Goal: Task Accomplishment & Management: Manage account settings

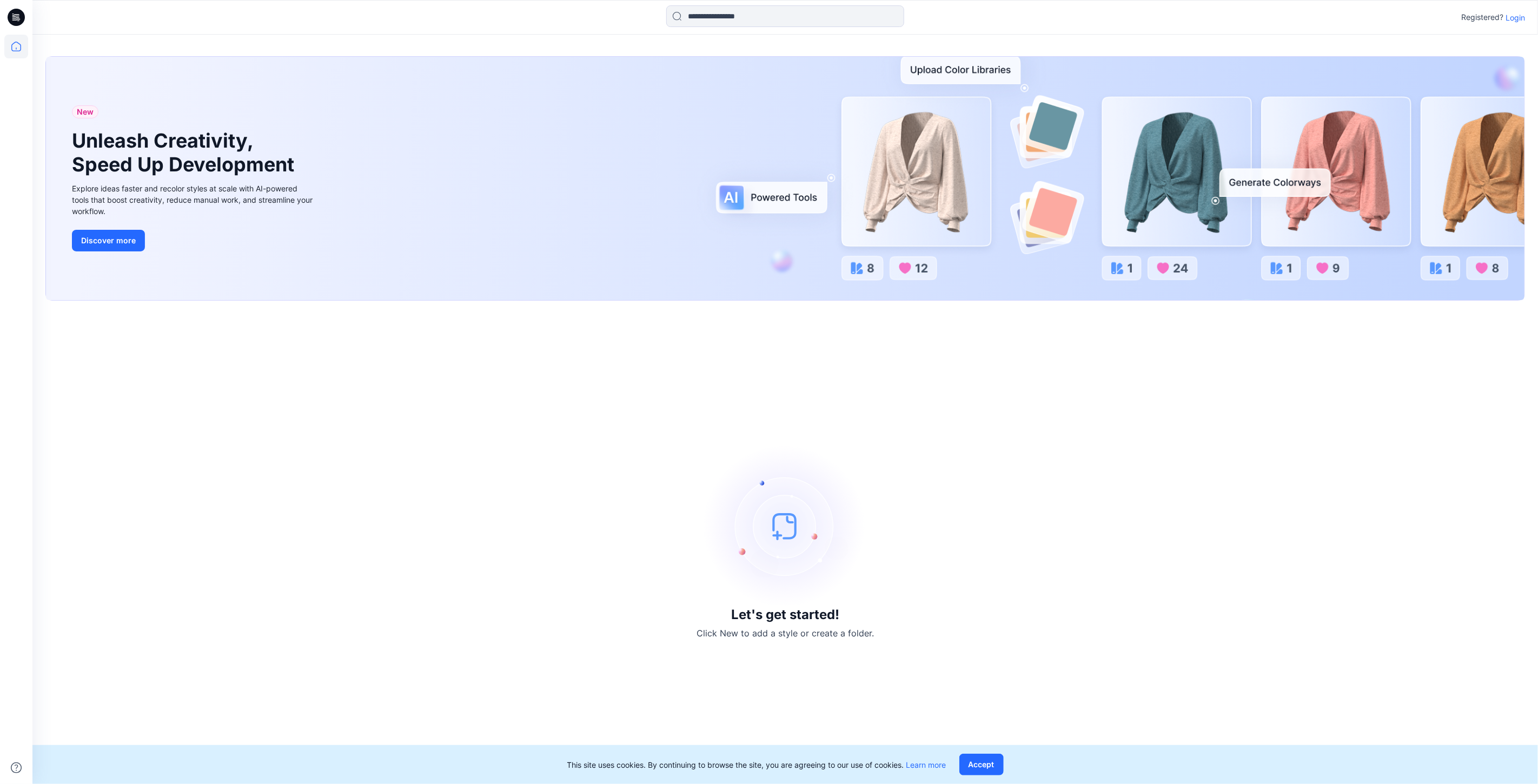
click at [1517, 13] on p "Login" at bounding box center [1515, 17] width 20 height 12
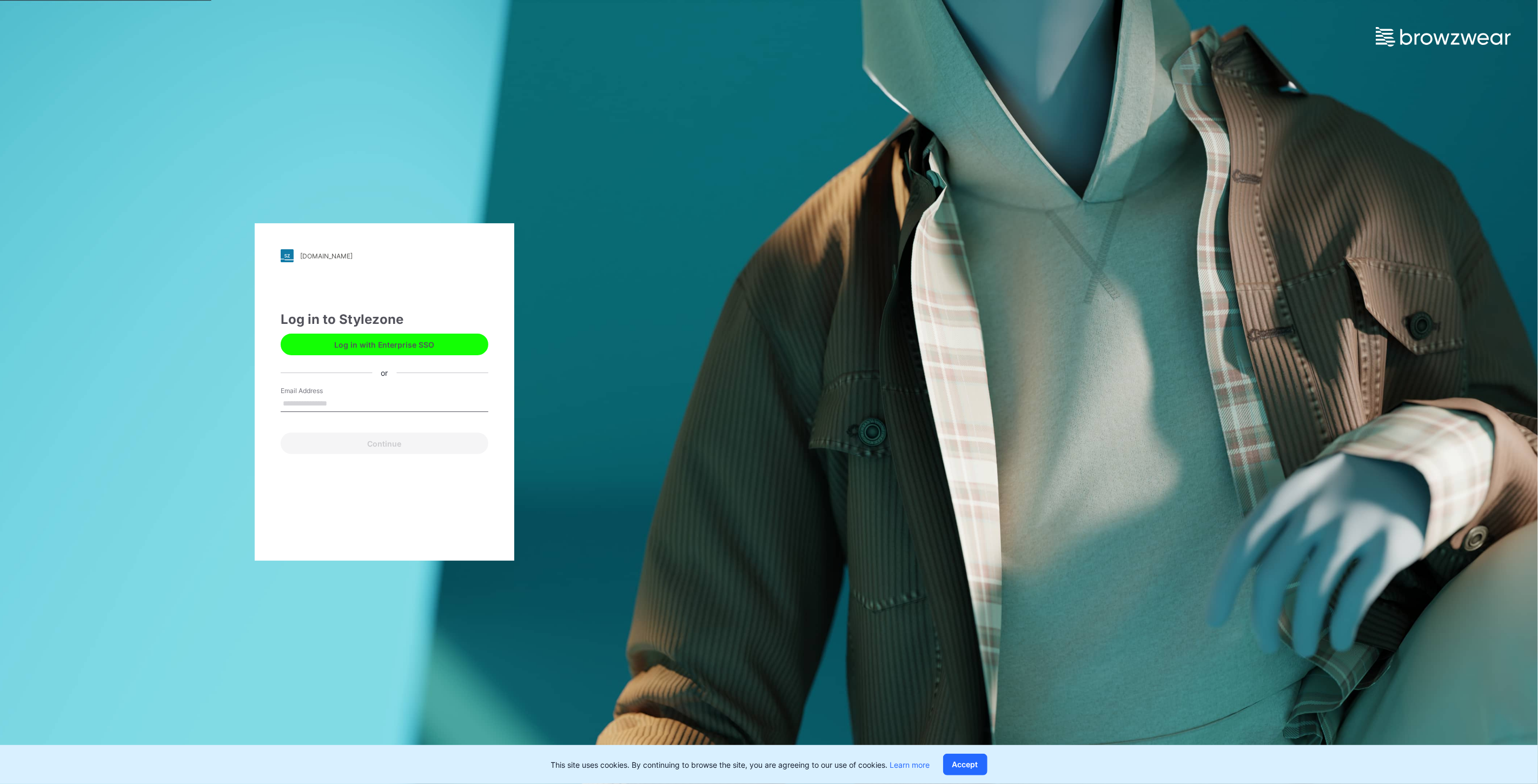
click at [371, 407] on input "Email Address" at bounding box center [384, 404] width 207 height 16
type input "**********"
click at [388, 452] on button "Continue" at bounding box center [384, 443] width 207 height 21
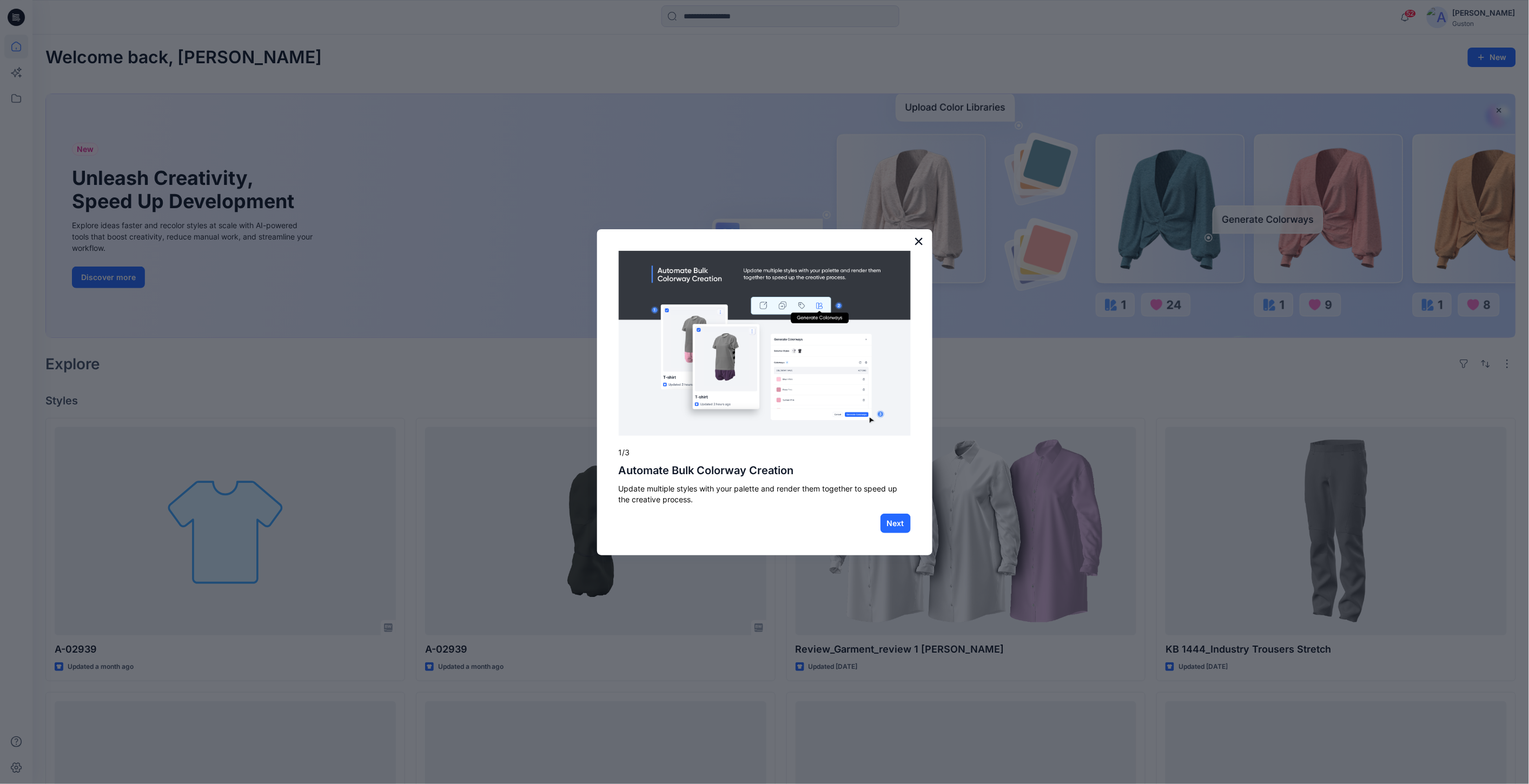
click at [917, 241] on button "×" at bounding box center [919, 241] width 10 height 17
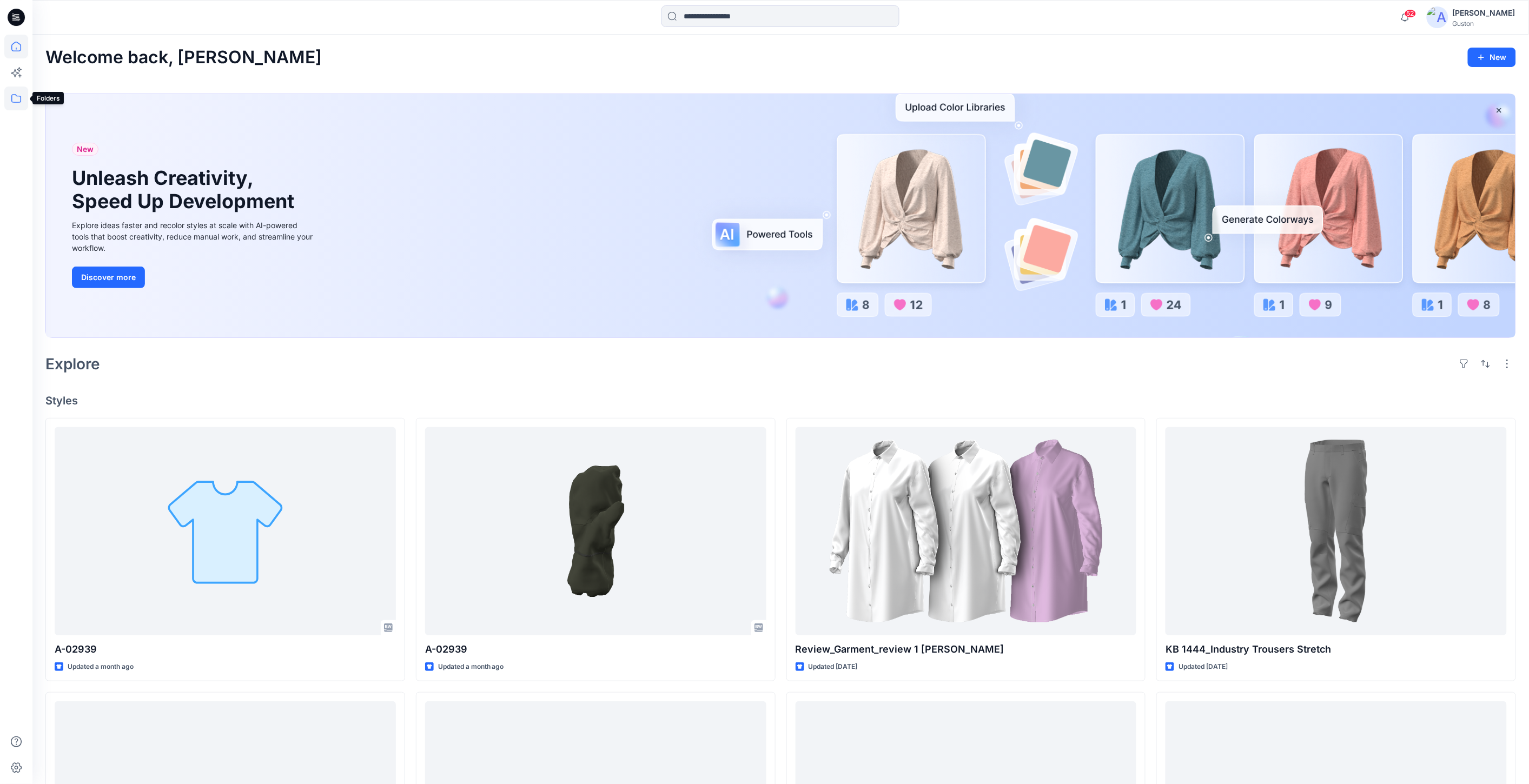
click at [16, 96] on icon at bounding box center [16, 98] width 24 height 24
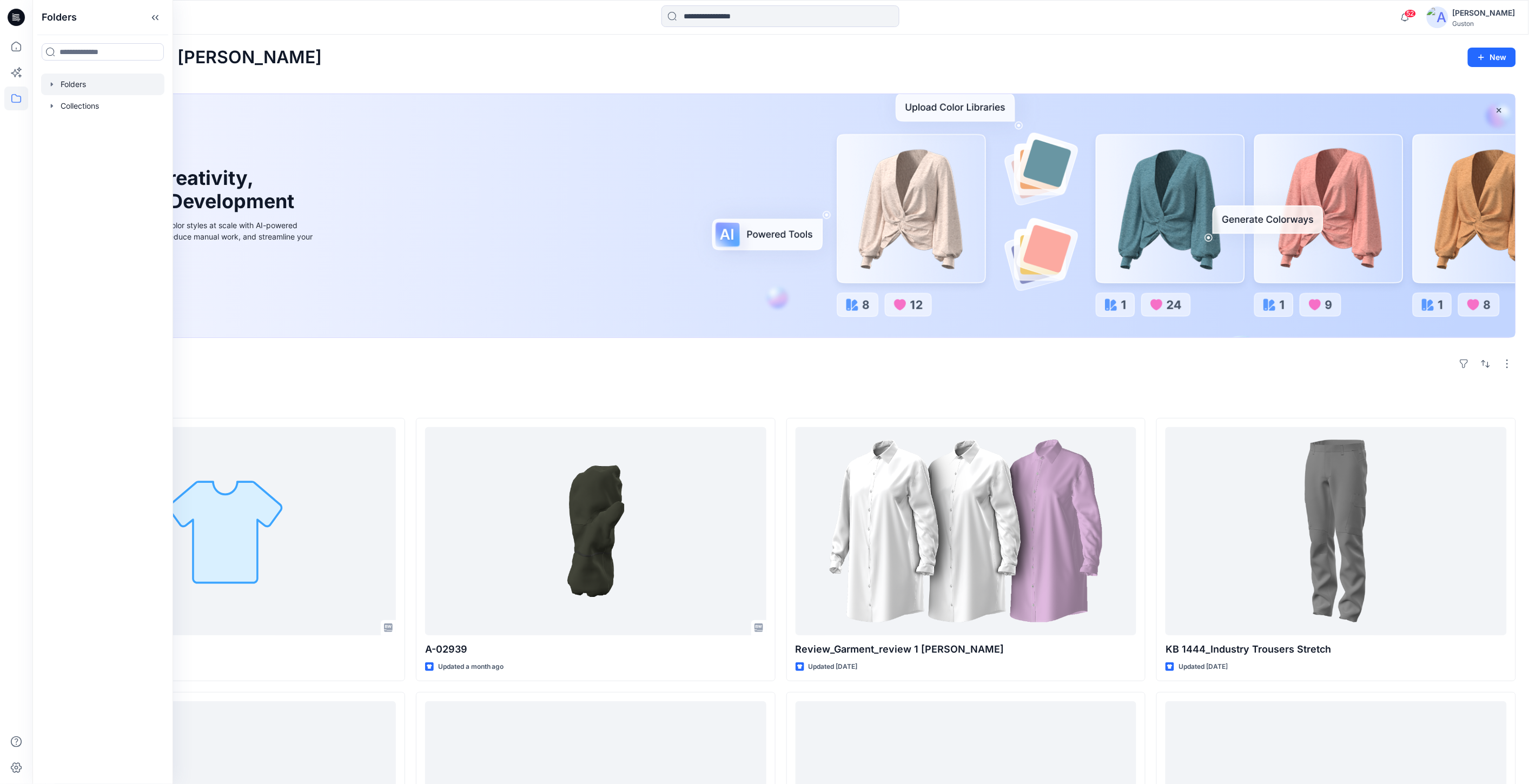
click at [74, 84] on div at bounding box center [103, 84] width 123 height 21
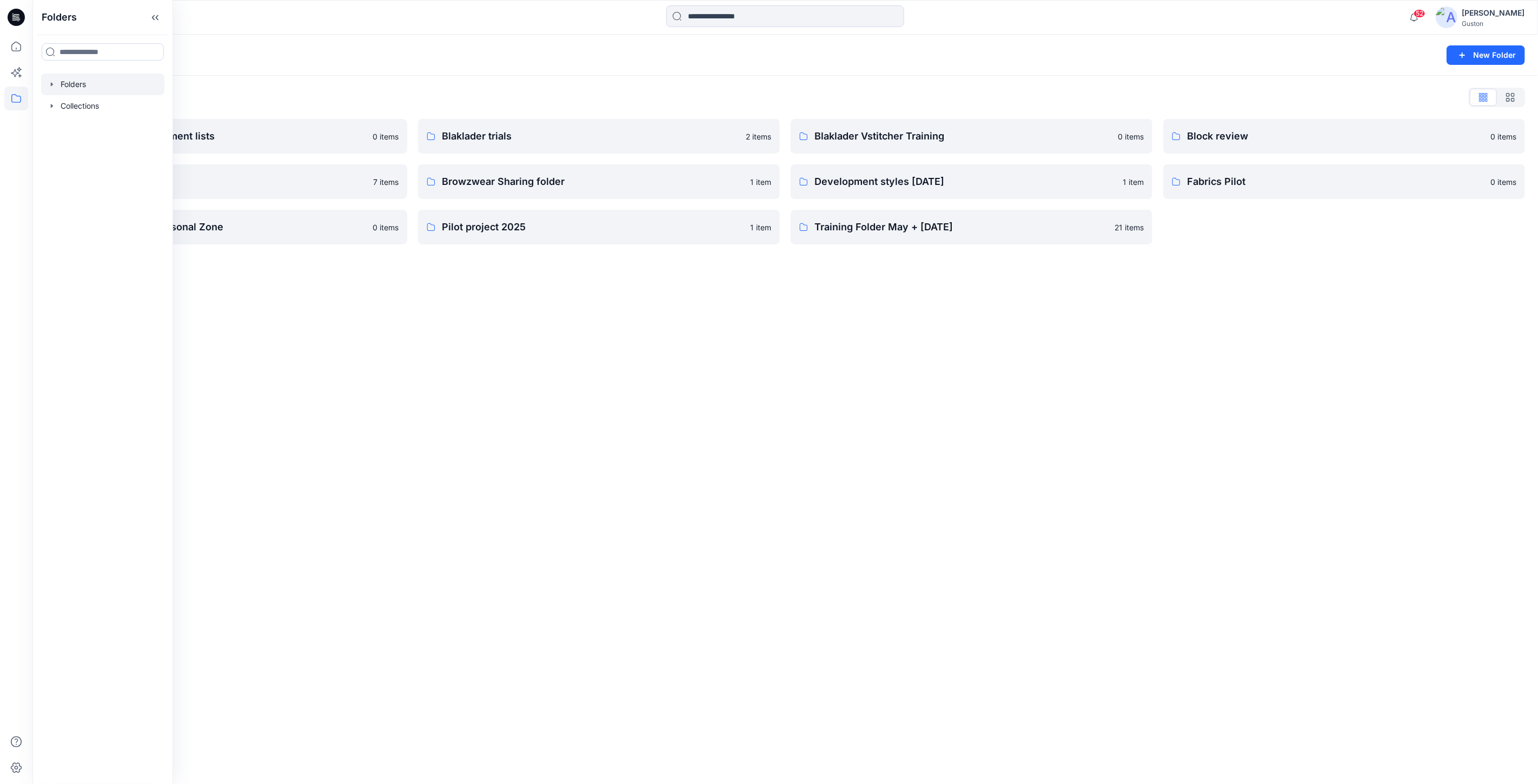
click at [580, 494] on div "Folders New Folder Folders List Avatars and measurement lists 0 items Block´s f…" at bounding box center [785, 409] width 1505 height 749
click at [260, 132] on p "Avatars and measurement lists" at bounding box center [225, 136] width 312 height 15
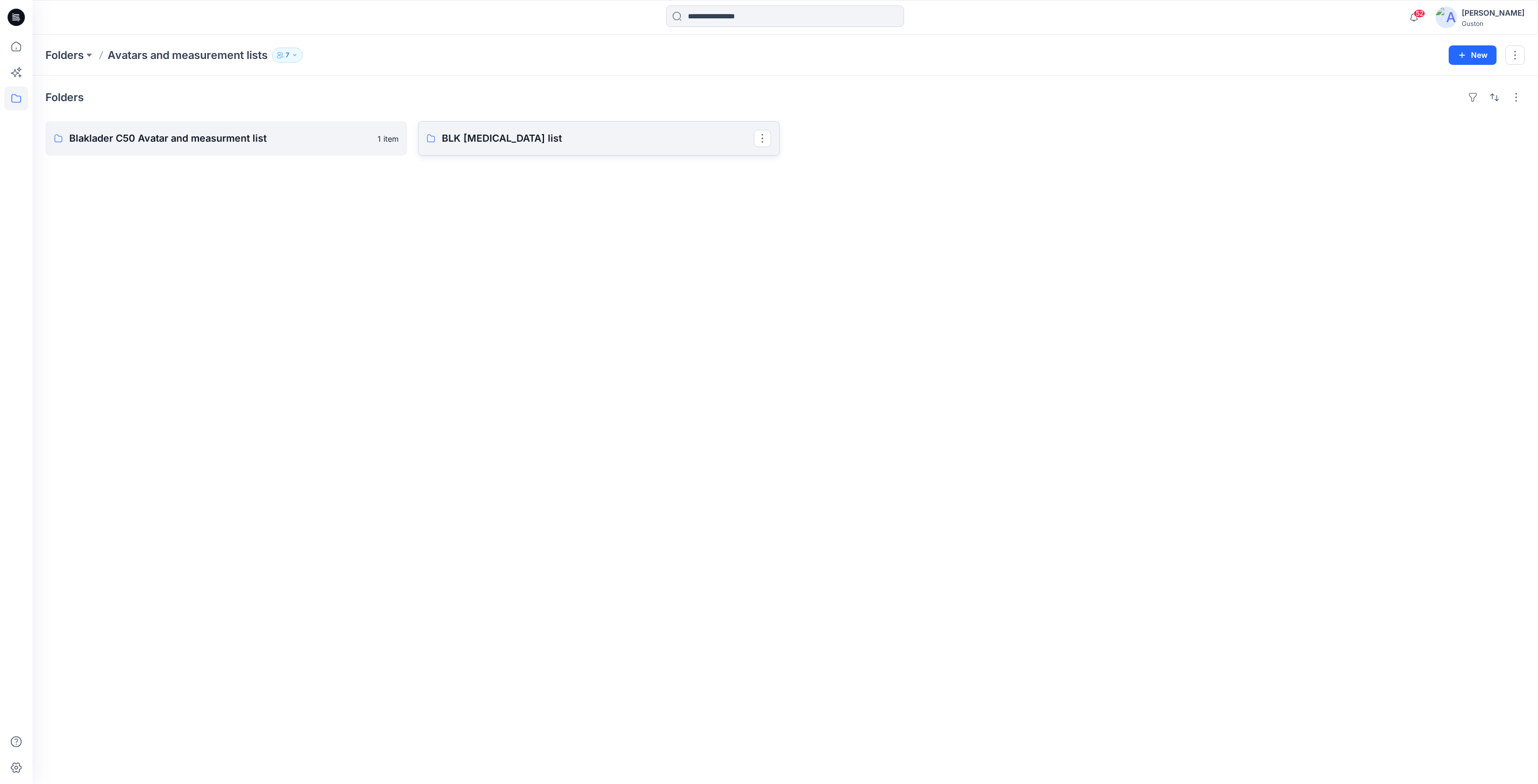
click at [514, 137] on p "BLK [MEDICAL_DATA] list" at bounding box center [598, 138] width 312 height 15
click at [161, 140] on p "Blaklader C50 Avatar and measurment list" at bounding box center [225, 138] width 312 height 15
click at [837, 334] on div "Folders Blaklader C50 Avatar and measurment list 1 item BLK [MEDICAL_DATA] list…" at bounding box center [785, 429] width 1505 height 708
click at [296, 54] on icon "button" at bounding box center [295, 55] width 7 height 7
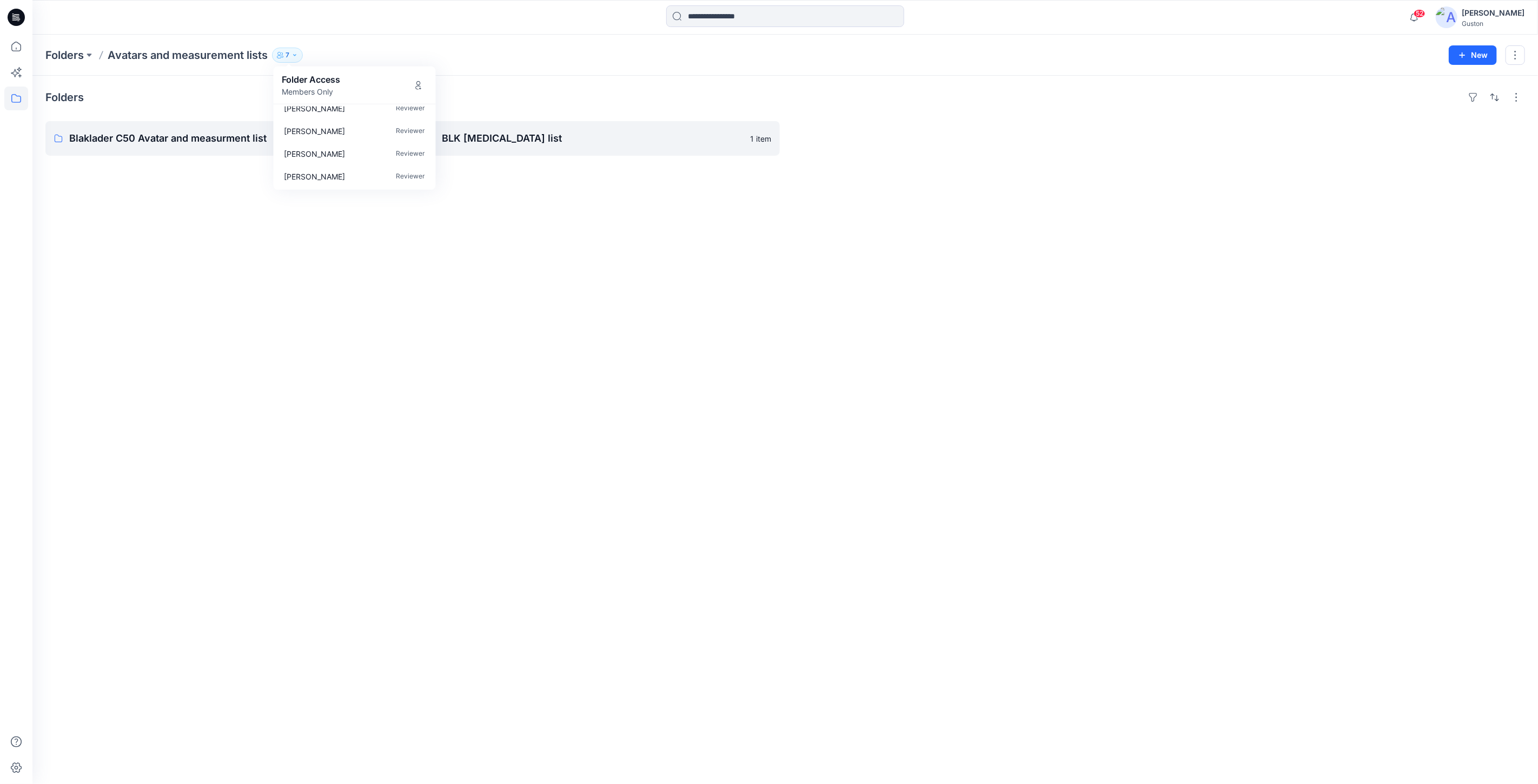
click at [732, 360] on div "Folders Blaklader C50 Avatar and measurment list 1 item BLK [MEDICAL_DATA] list…" at bounding box center [785, 429] width 1505 height 708
click at [295, 52] on icon "button" at bounding box center [295, 55] width 7 height 7
click at [412, 174] on p "Reviewer" at bounding box center [411, 176] width 29 height 12
click at [201, 57] on p "Avatars and measurement lists" at bounding box center [187, 55] width 160 height 15
click at [296, 57] on icon "button" at bounding box center [295, 55] width 7 height 7
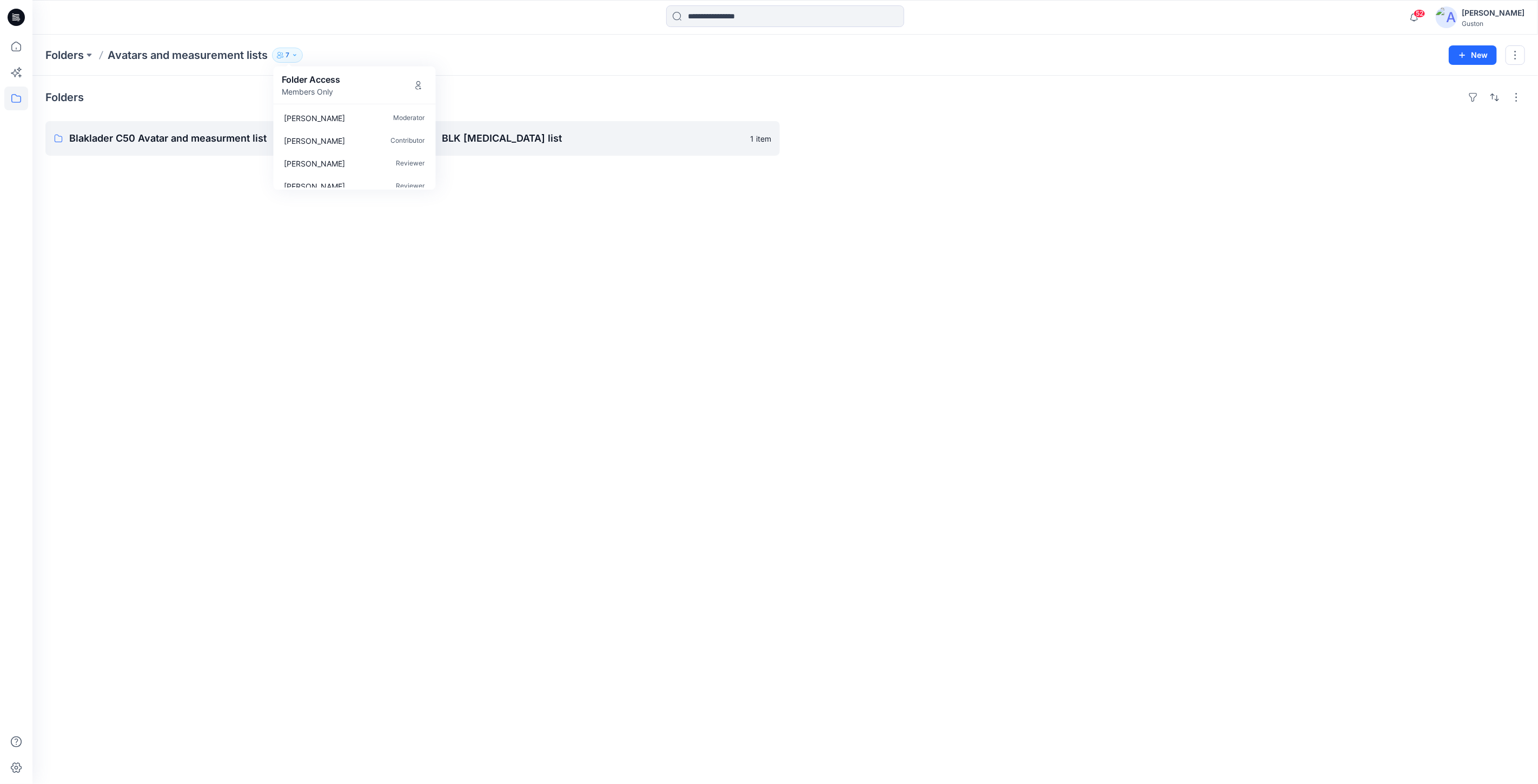
click at [317, 81] on p "Folder Access" at bounding box center [311, 79] width 58 height 13
click at [216, 55] on p "Avatars and measurement lists" at bounding box center [187, 55] width 160 height 15
click at [298, 52] on icon "button" at bounding box center [295, 55] width 7 height 7
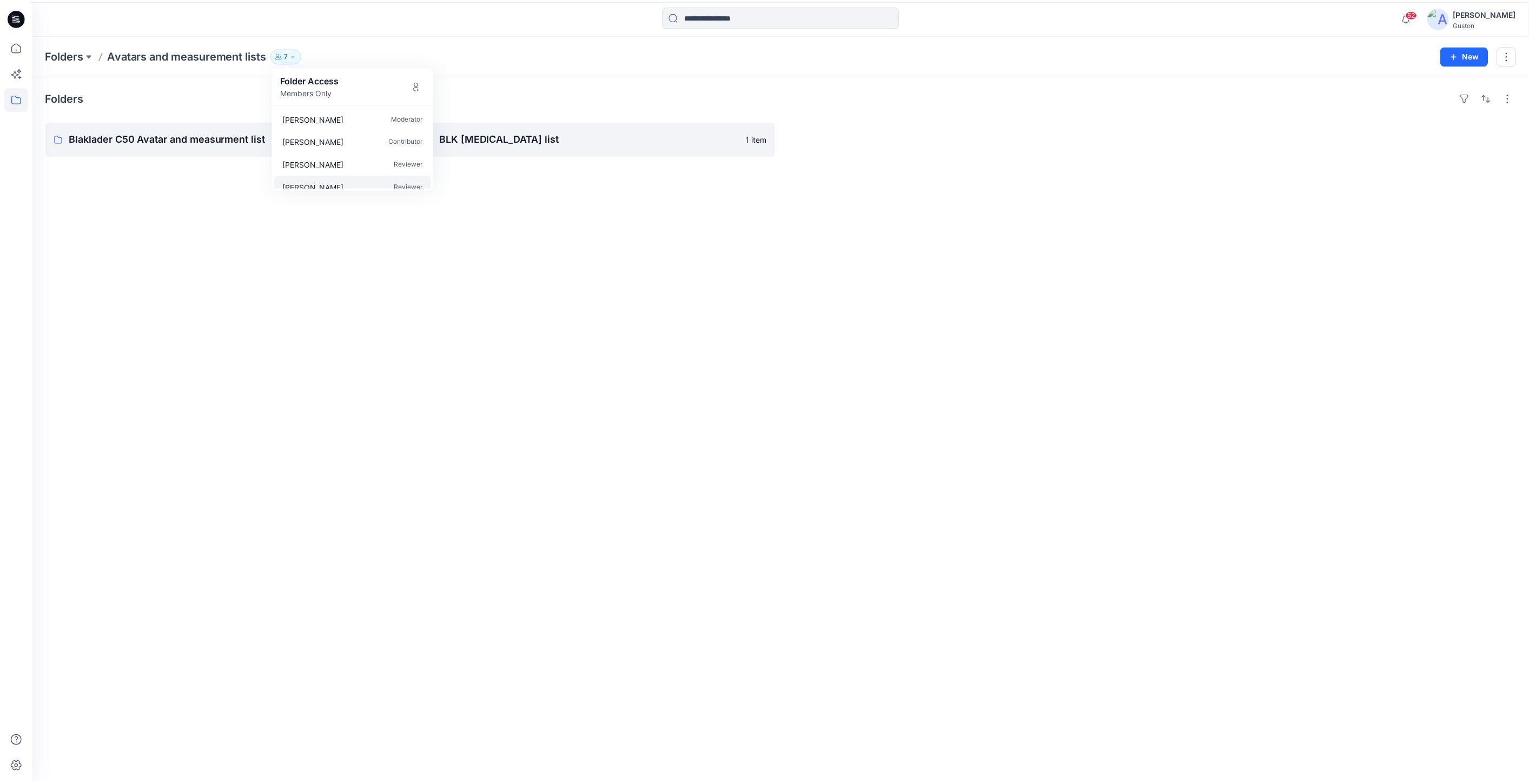
scroll to position [78, 0]
click at [414, 174] on p "Reviewer" at bounding box center [411, 176] width 29 height 12
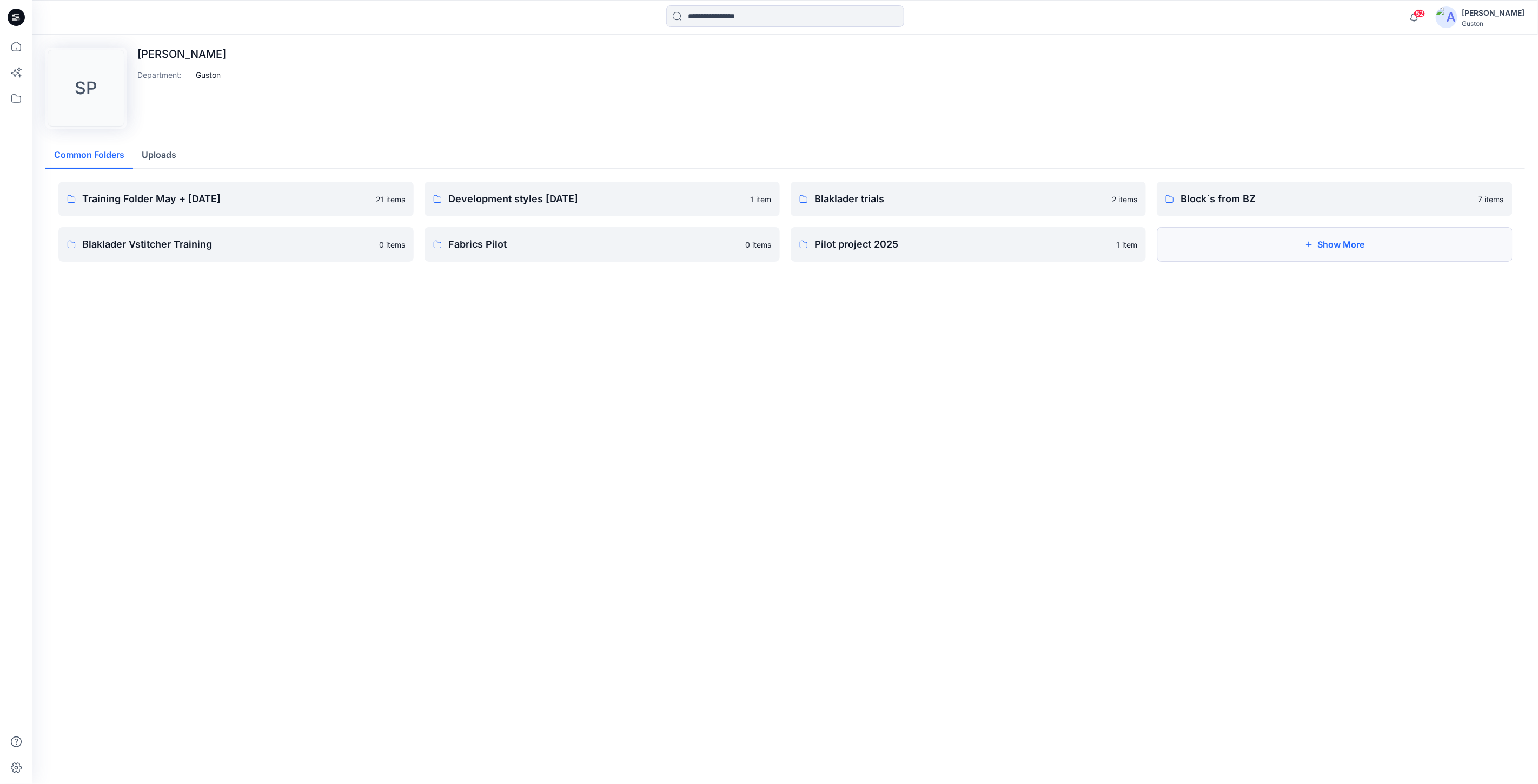
click at [1305, 244] on icon "button" at bounding box center [1308, 244] width 9 height 9
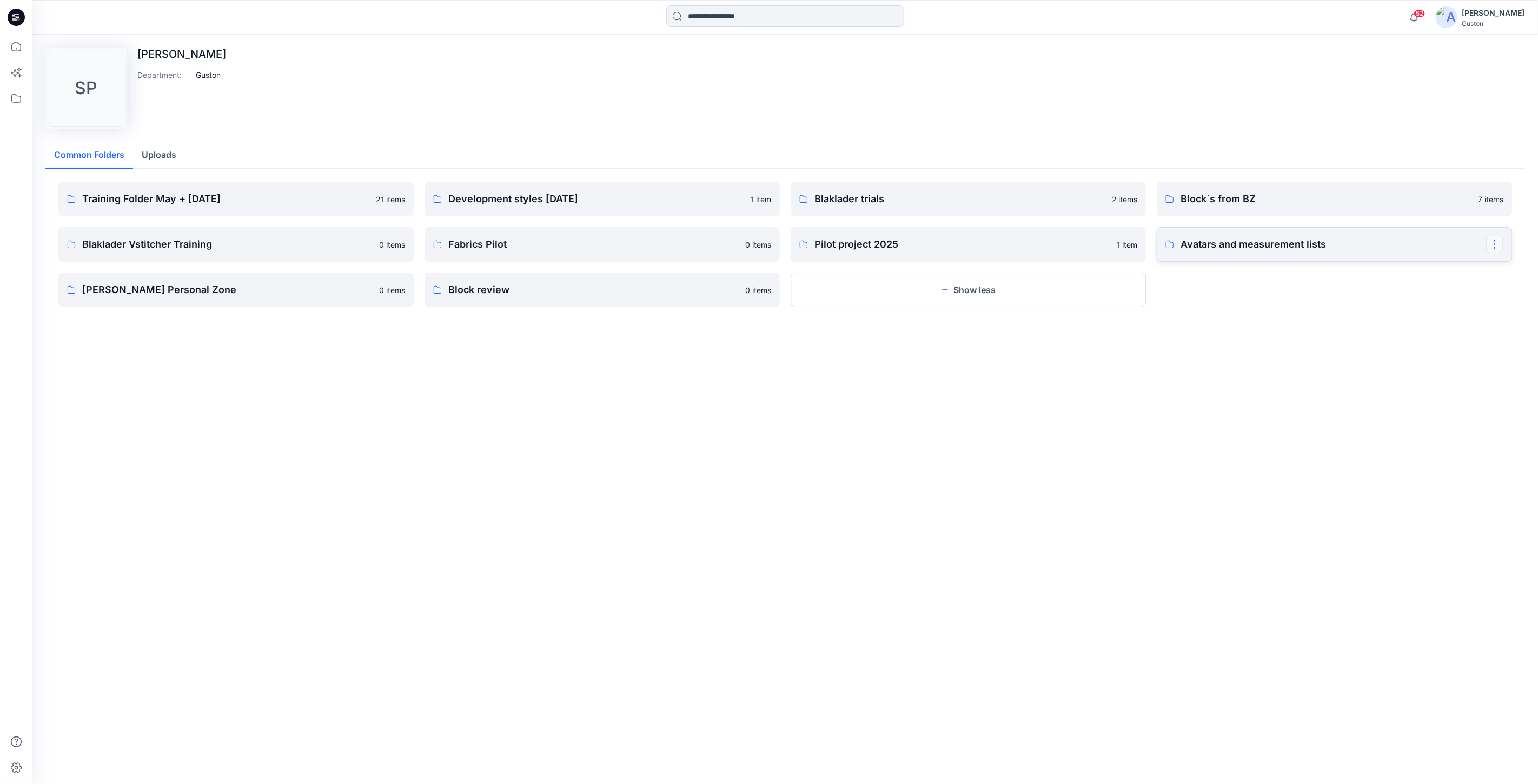
click at [1494, 245] on button "button" at bounding box center [1494, 244] width 17 height 17
click at [1447, 271] on button "Edit" at bounding box center [1443, 270] width 117 height 20
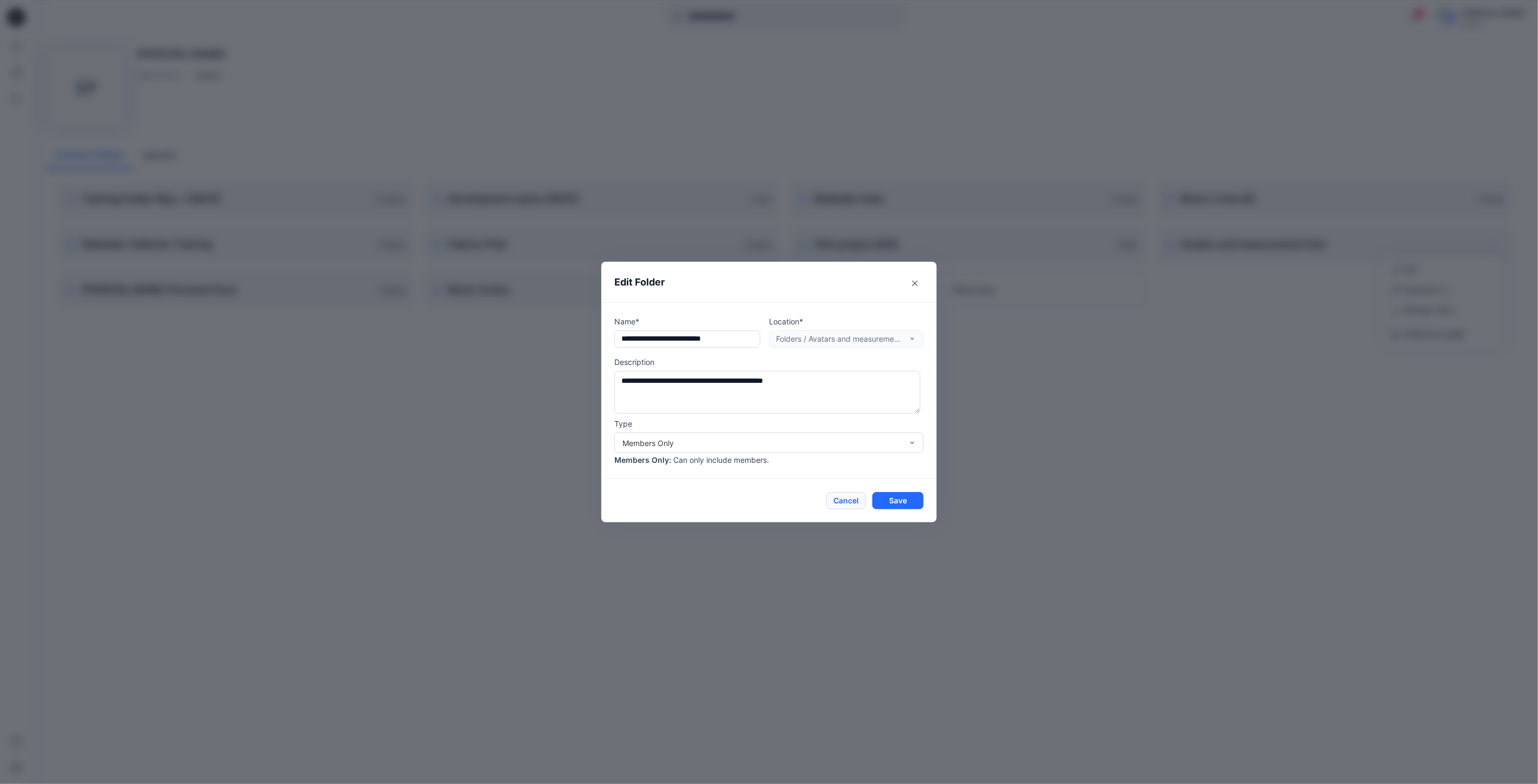
click at [854, 499] on button "Cancel" at bounding box center [846, 501] width 39 height 17
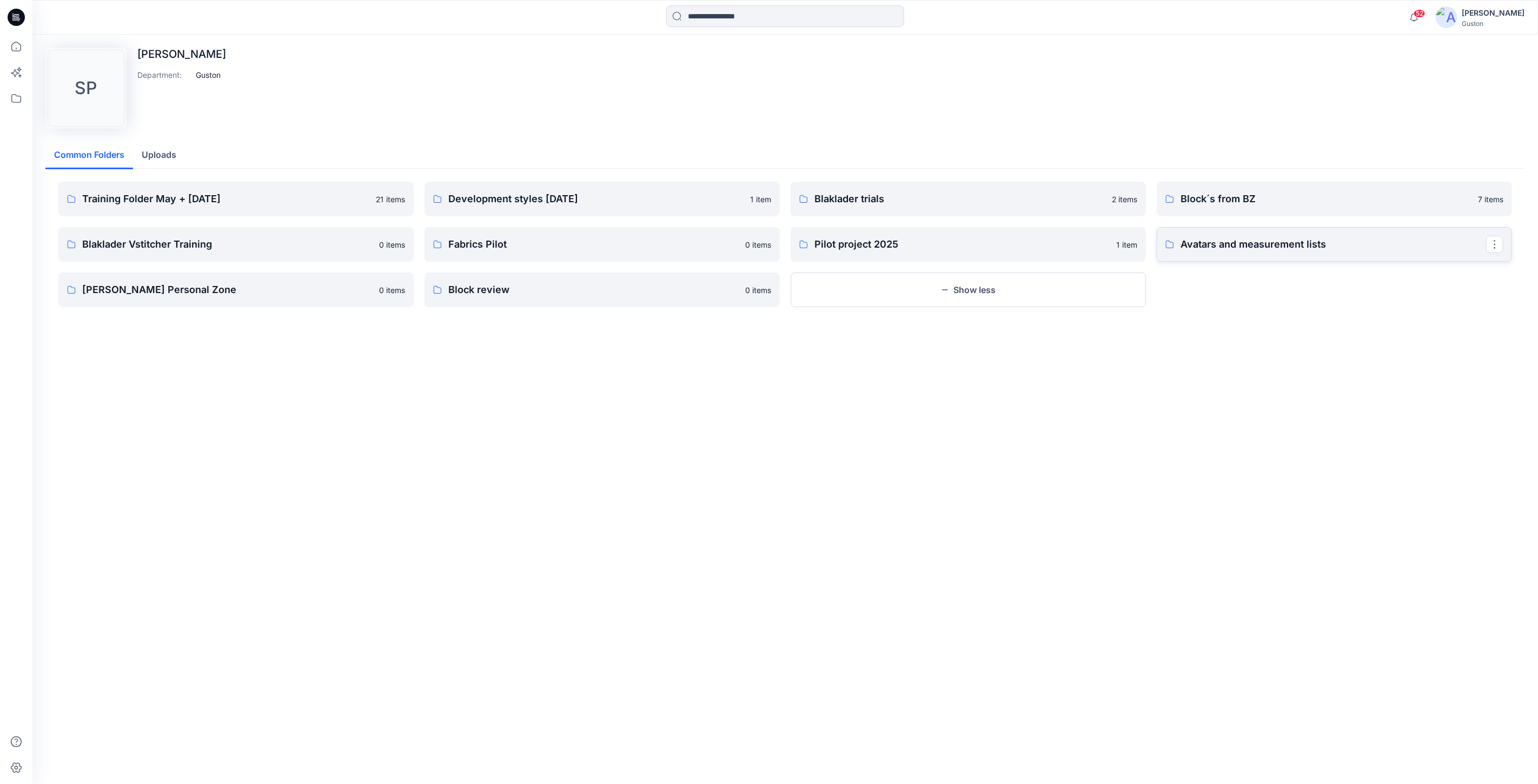
click at [1232, 239] on p "Avatars and measurement lists" at bounding box center [1334, 244] width 306 height 15
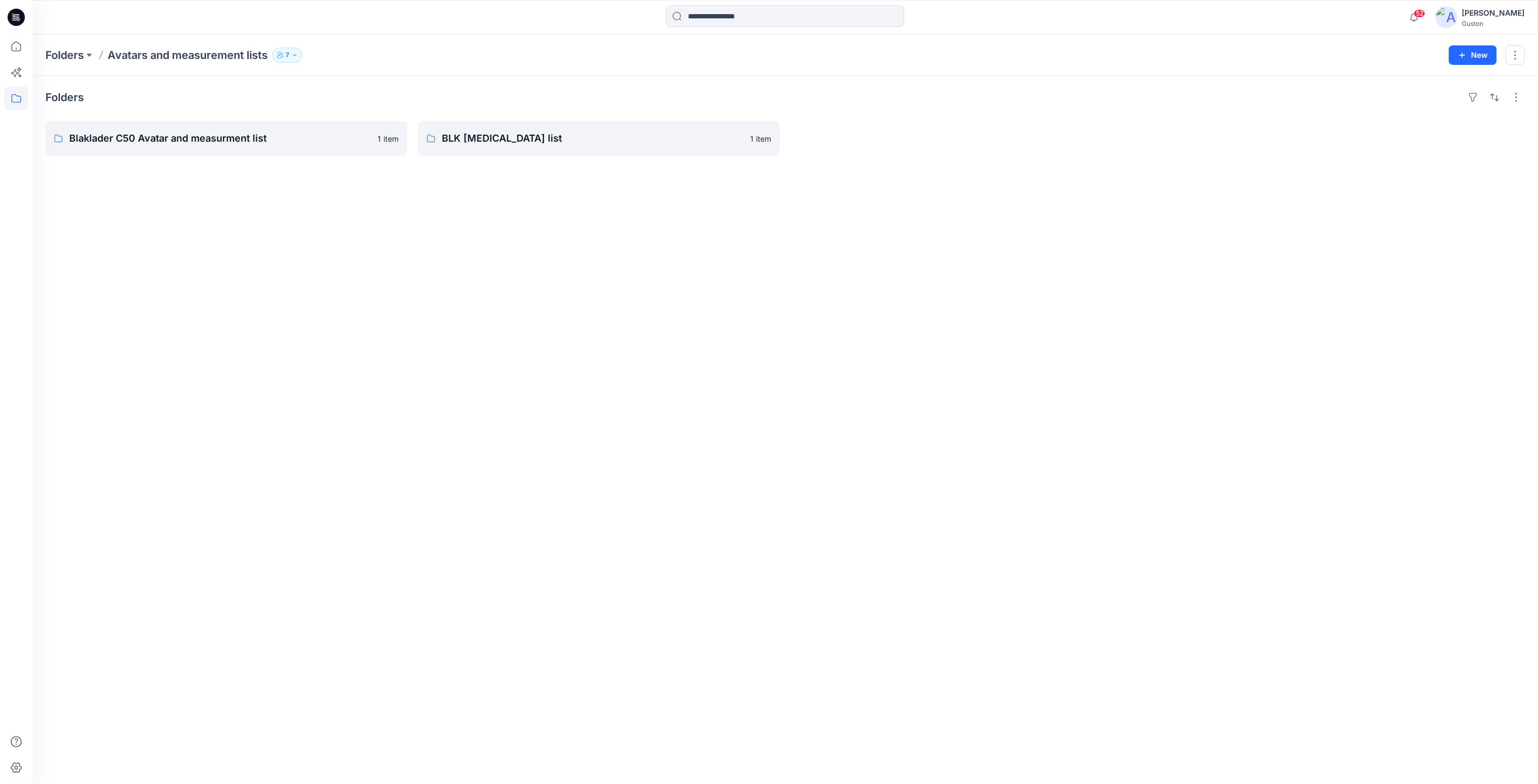
click at [289, 54] on p "7" at bounding box center [287, 55] width 4 height 12
click at [1490, 20] on div "Guston" at bounding box center [1493, 23] width 63 height 8
click at [1420, 149] on p "Organization Settings" at bounding box center [1421, 146] width 77 height 20
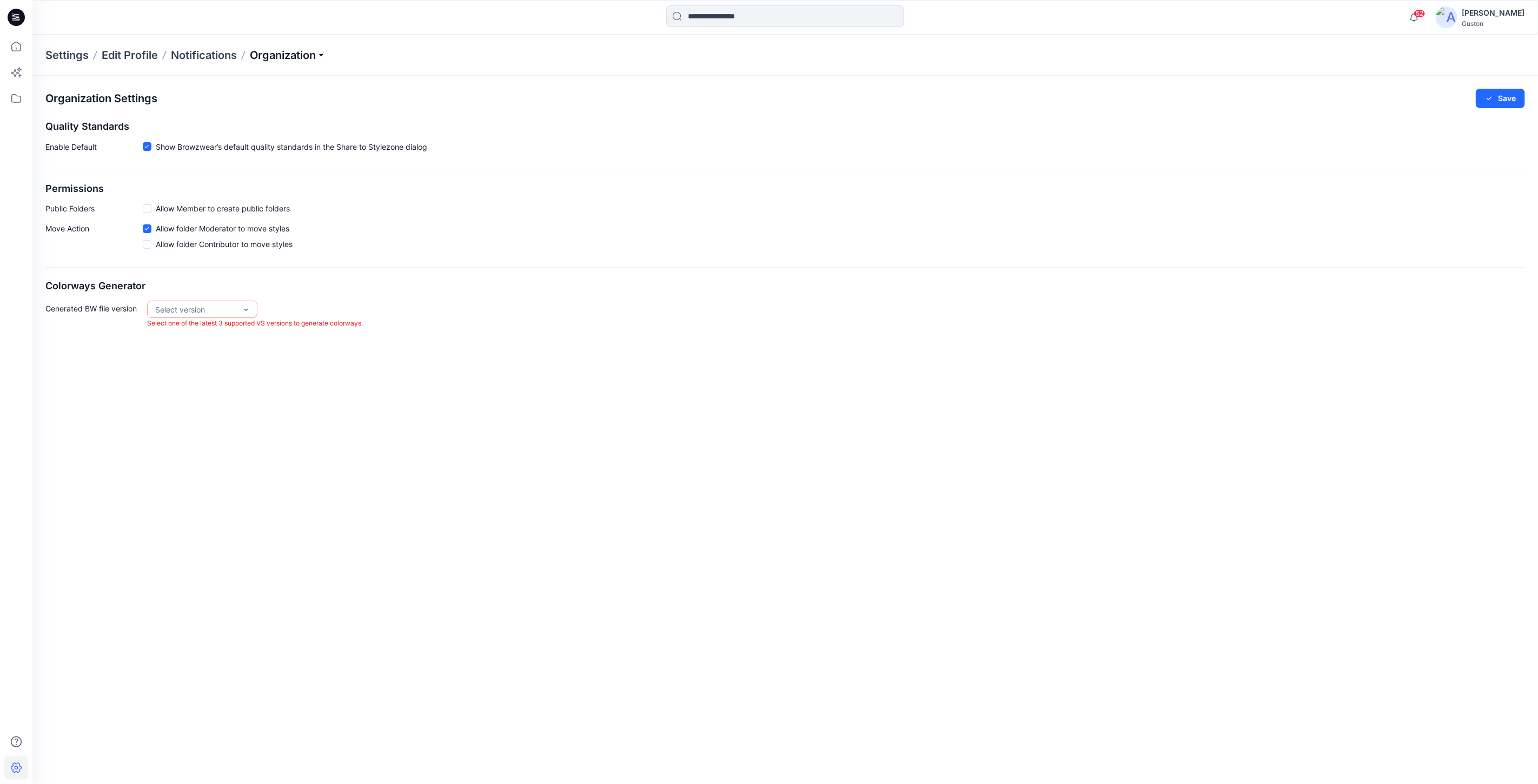
click at [281, 55] on p "Organization" at bounding box center [287, 55] width 75 height 15
click at [278, 77] on link "Invite/Edit Users" at bounding box center [290, 79] width 158 height 21
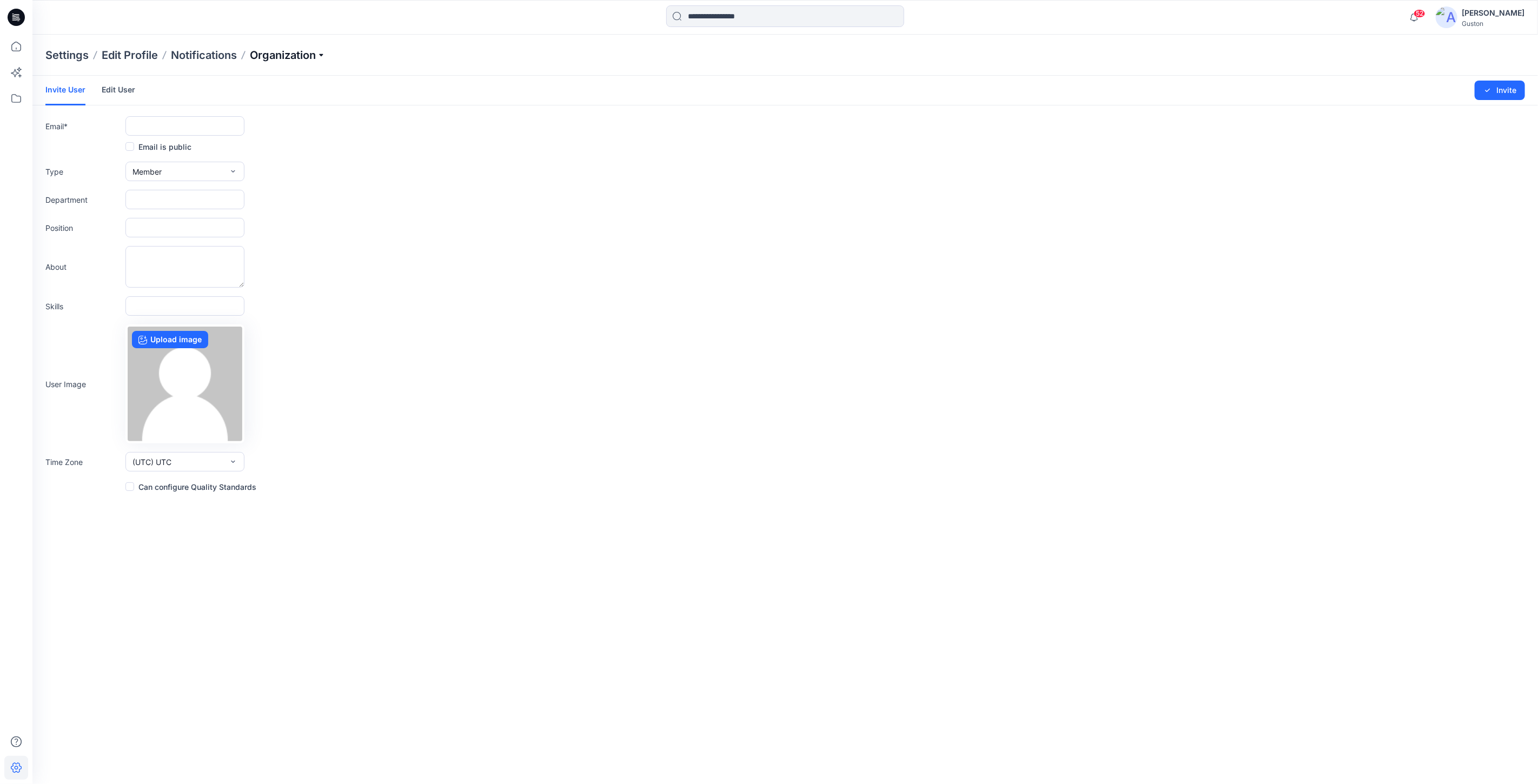
click at [289, 54] on p "Organization" at bounding box center [287, 55] width 75 height 15
click at [276, 186] on link "User Roles" at bounding box center [290, 187] width 158 height 21
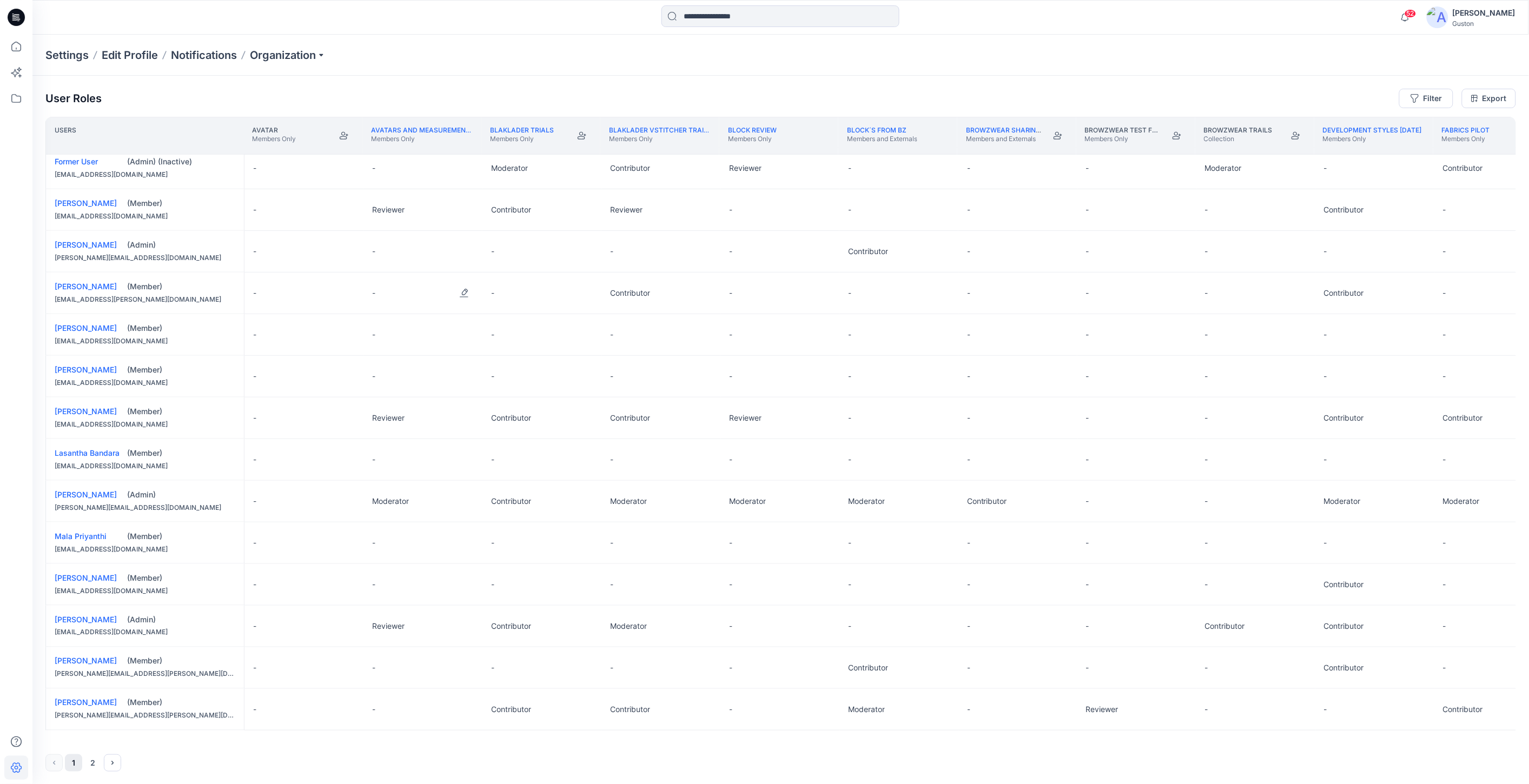
scroll to position [469, 0]
click at [109, 768] on button "Next" at bounding box center [112, 763] width 17 height 17
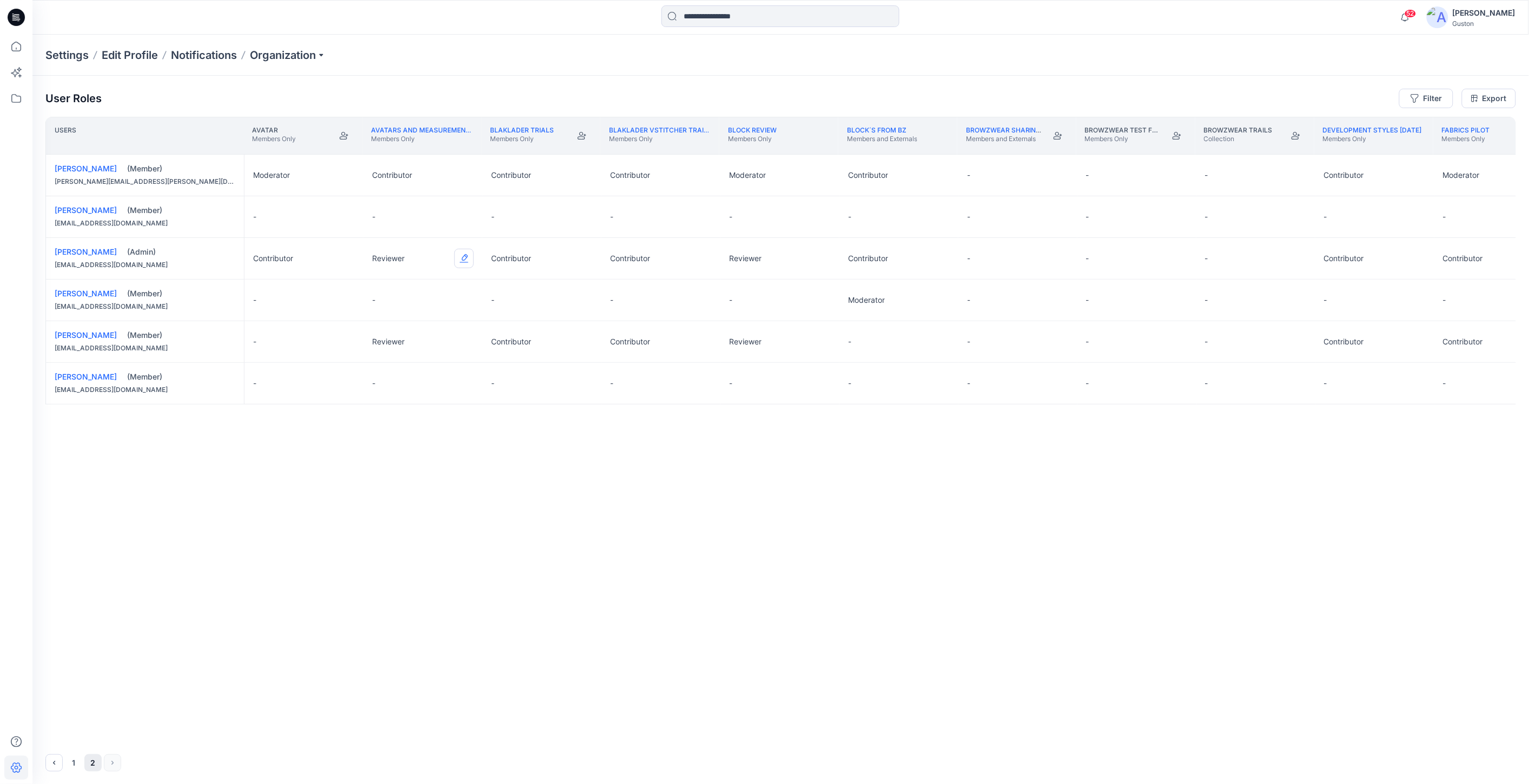
click at [462, 261] on button "Edit Role" at bounding box center [464, 258] width 20 height 20
click at [407, 327] on button "Contributor" at bounding box center [412, 323] width 117 height 20
click at [466, 344] on button "Edit Role" at bounding box center [464, 342] width 20 height 20
click at [424, 407] on button "Contributor" at bounding box center [412, 407] width 117 height 20
click at [71, 764] on button "1" at bounding box center [74, 763] width 17 height 17
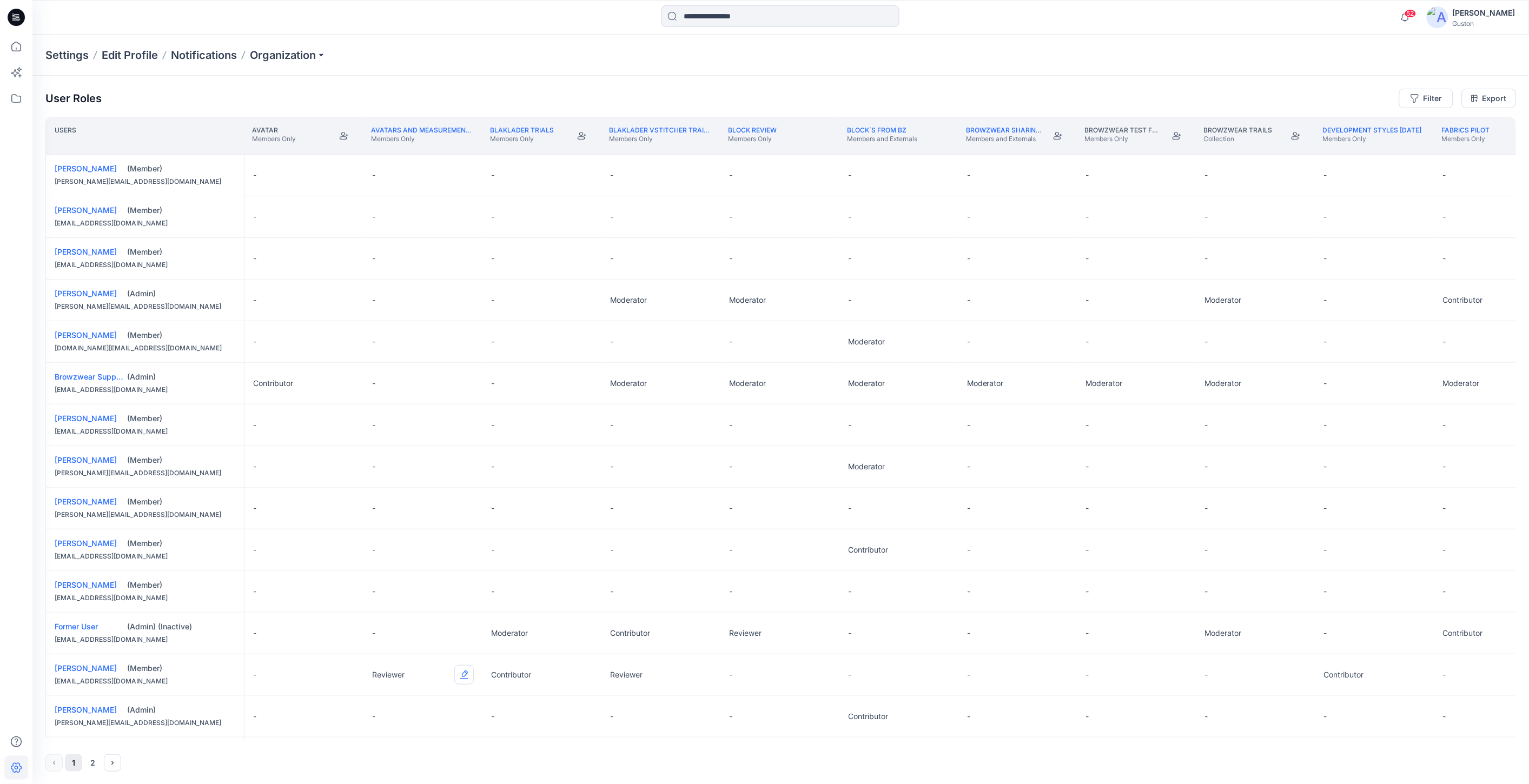
click at [462, 674] on button "Edit Role" at bounding box center [464, 675] width 20 height 20
click at [420, 742] on button "Contributor" at bounding box center [412, 740] width 117 height 20
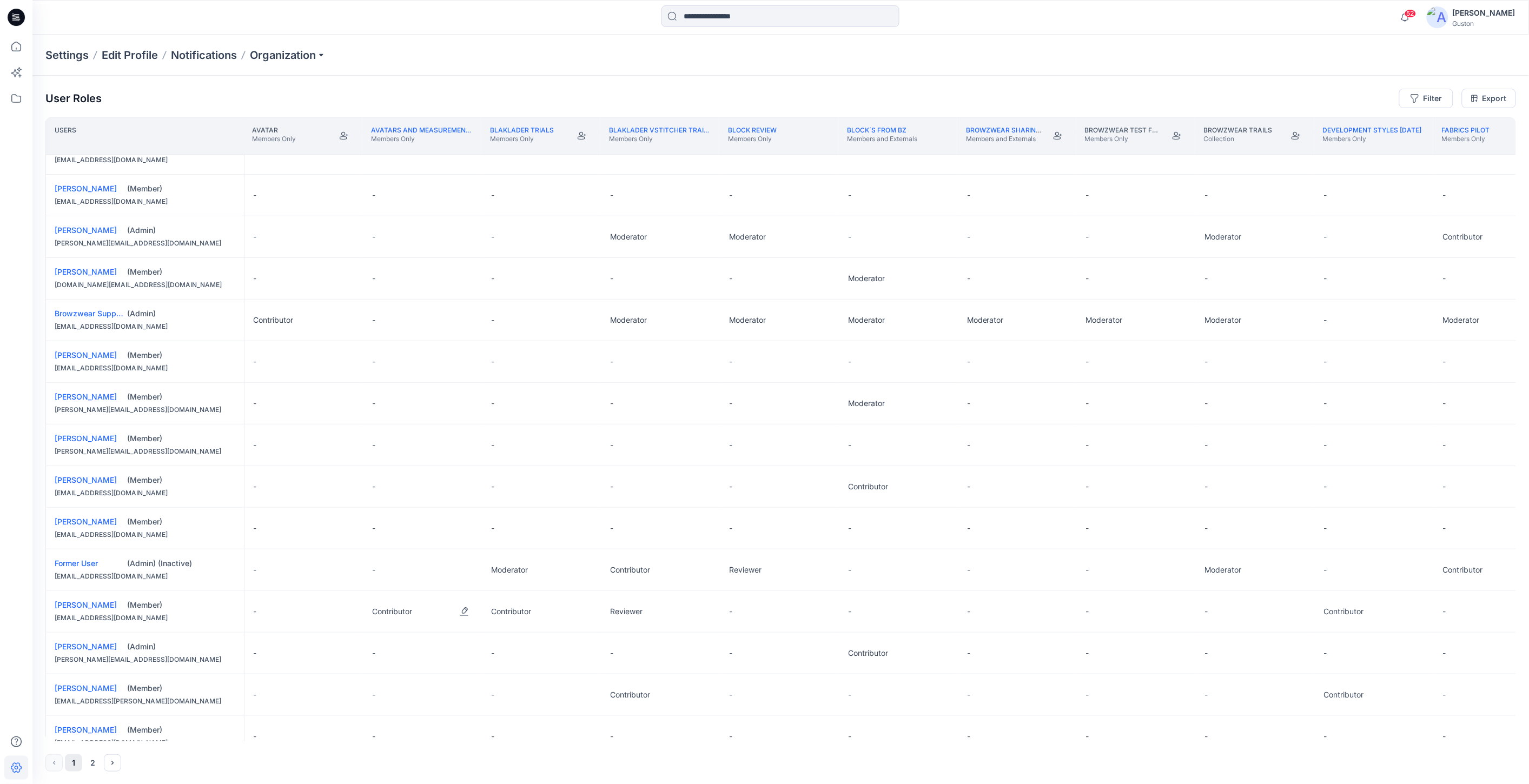
scroll to position [120, 0]
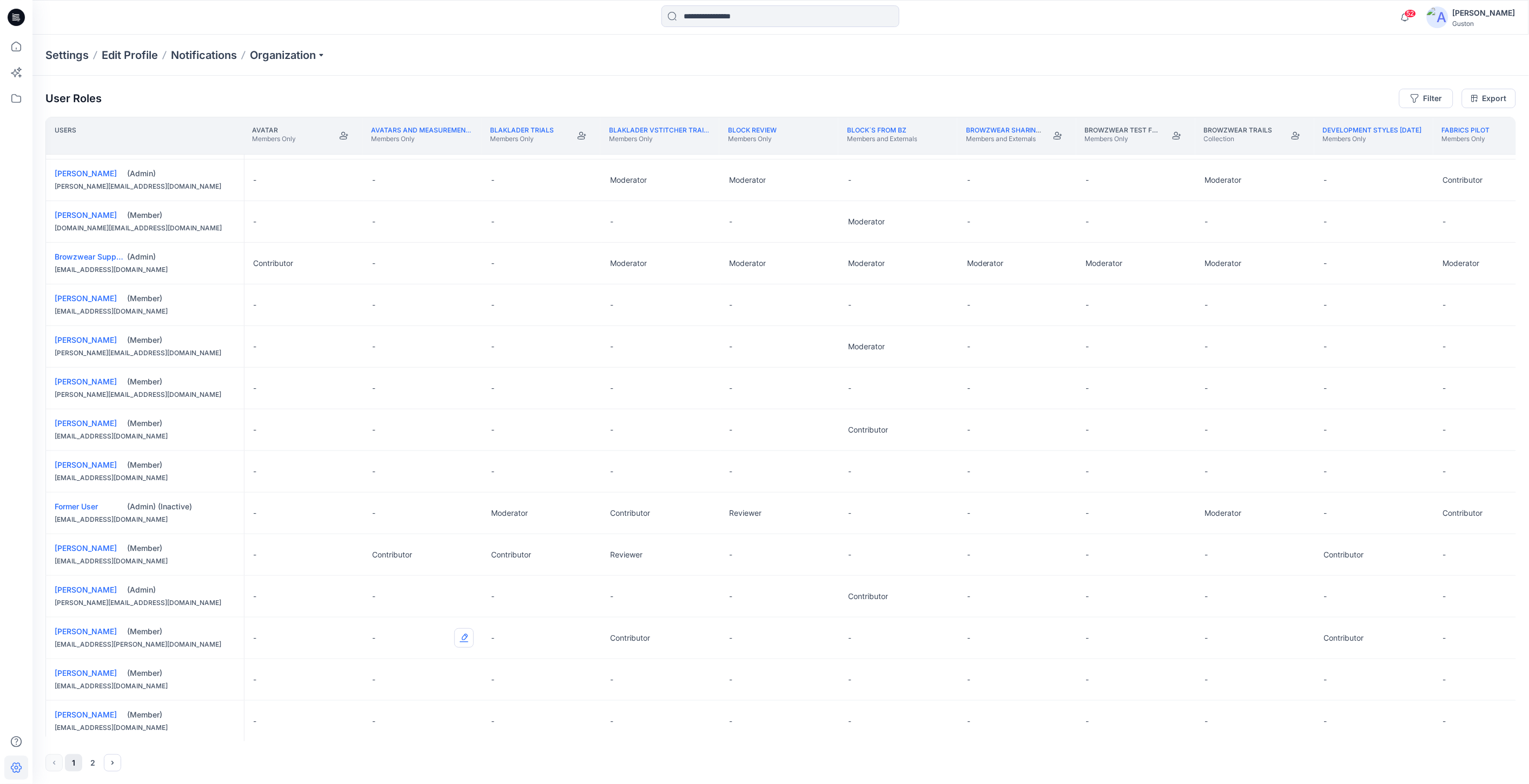
click at [466, 639] on button "Edit Role" at bounding box center [464, 638] width 20 height 20
click at [428, 705] on button "Contributor" at bounding box center [412, 704] width 117 height 20
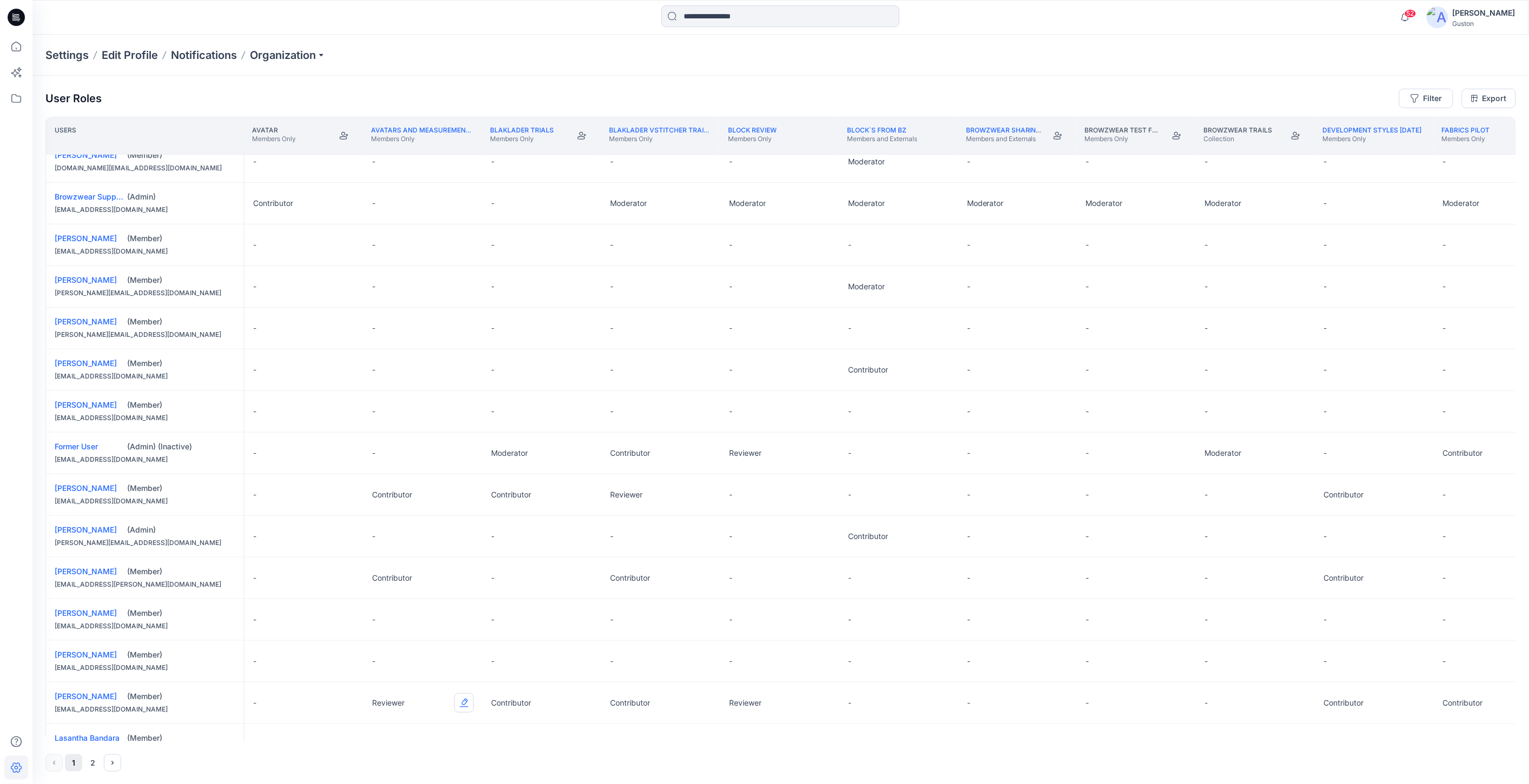
click at [463, 703] on button "Edit Role" at bounding box center [464, 703] width 20 height 20
click at [430, 658] on button "Contributor" at bounding box center [412, 658] width 117 height 20
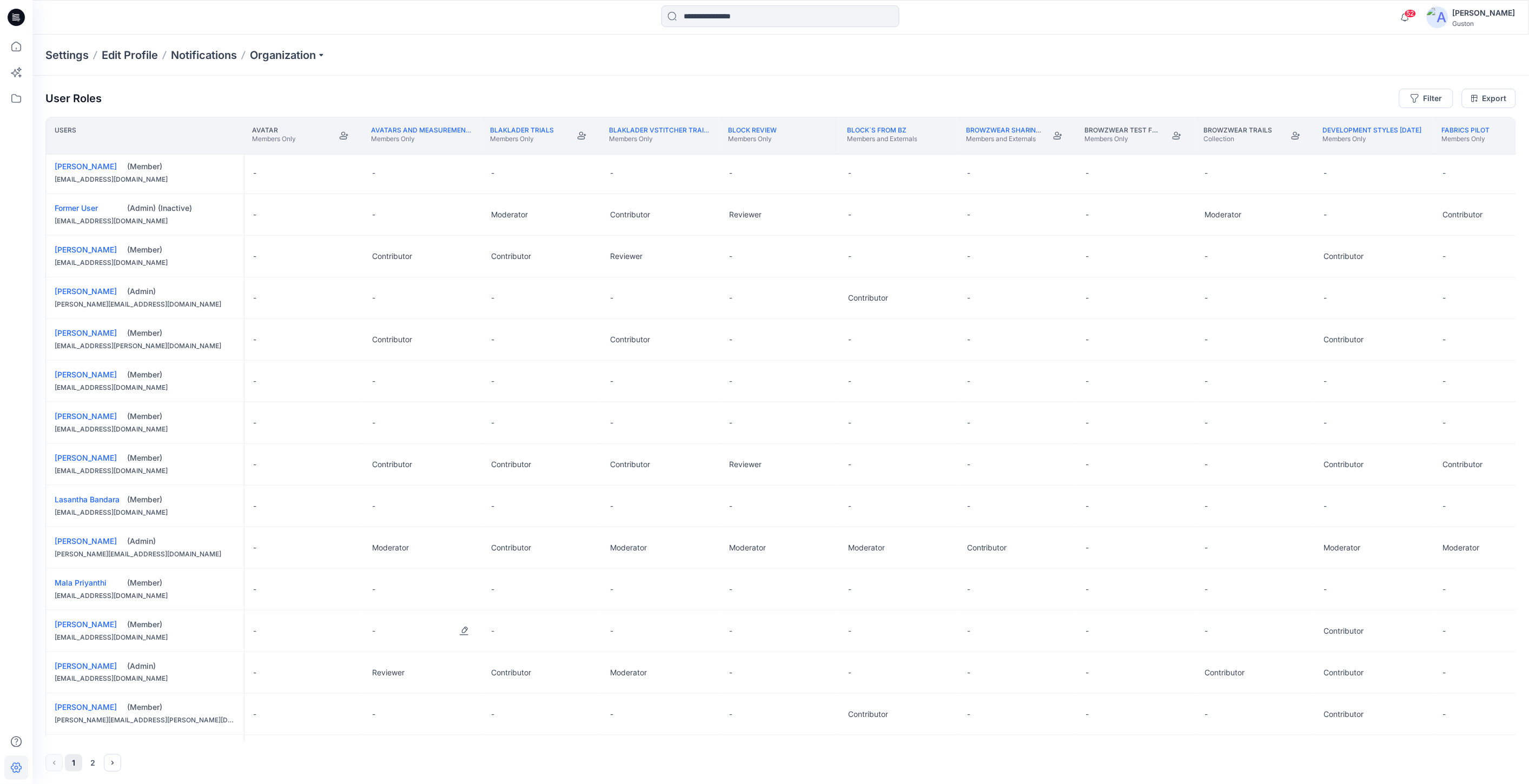
scroll to position [420, 0]
click at [463, 632] on button "Edit Role" at bounding box center [464, 629] width 20 height 20
click at [426, 696] on button "Contributor" at bounding box center [412, 694] width 117 height 20
click at [465, 671] on button "Edit Role" at bounding box center [464, 671] width 20 height 20
click at [437, 734] on button "Contributor" at bounding box center [412, 736] width 117 height 20
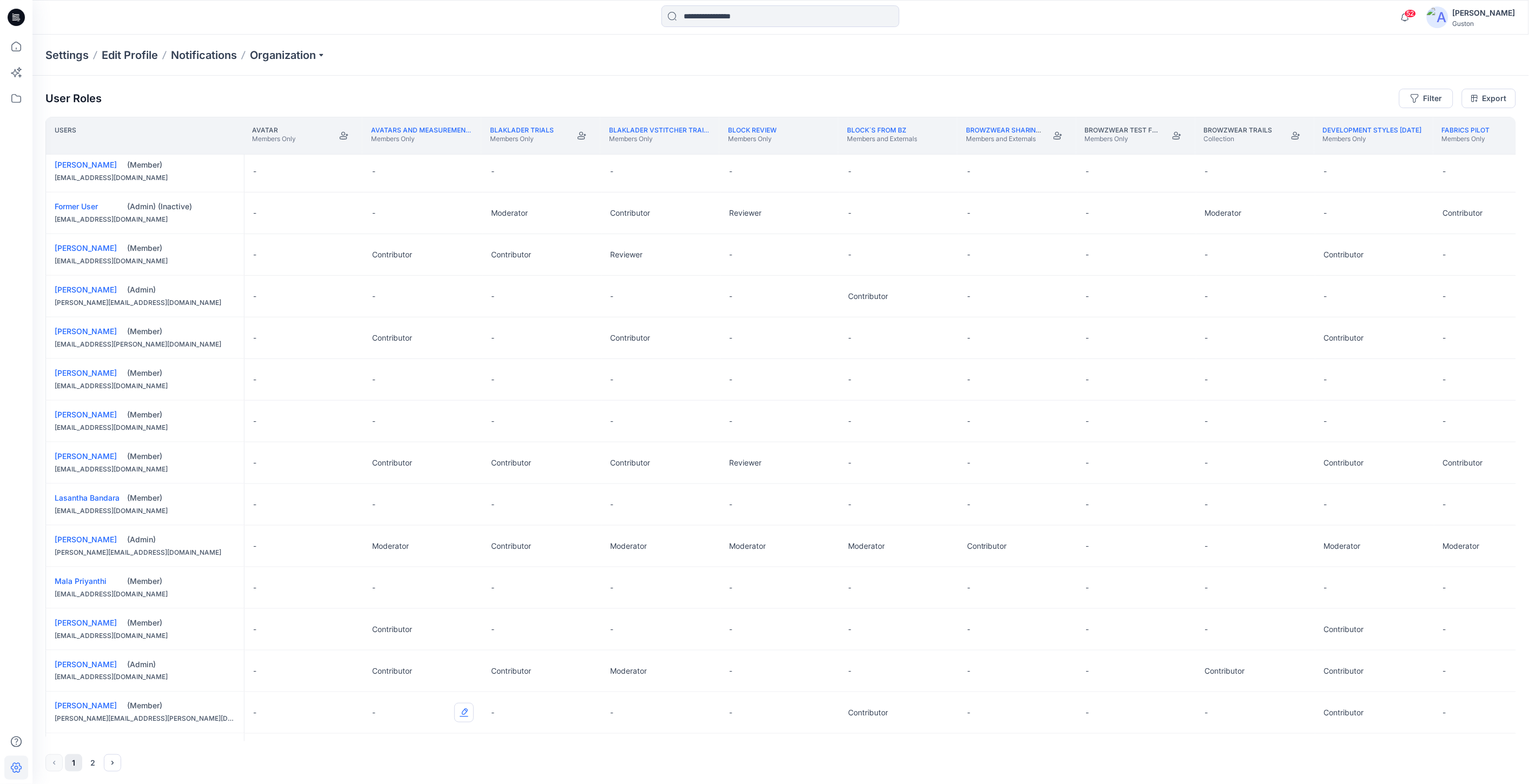
click at [471, 715] on button "Edit Role" at bounding box center [464, 713] width 20 height 20
click at [425, 671] on button "Contributor" at bounding box center [412, 667] width 117 height 20
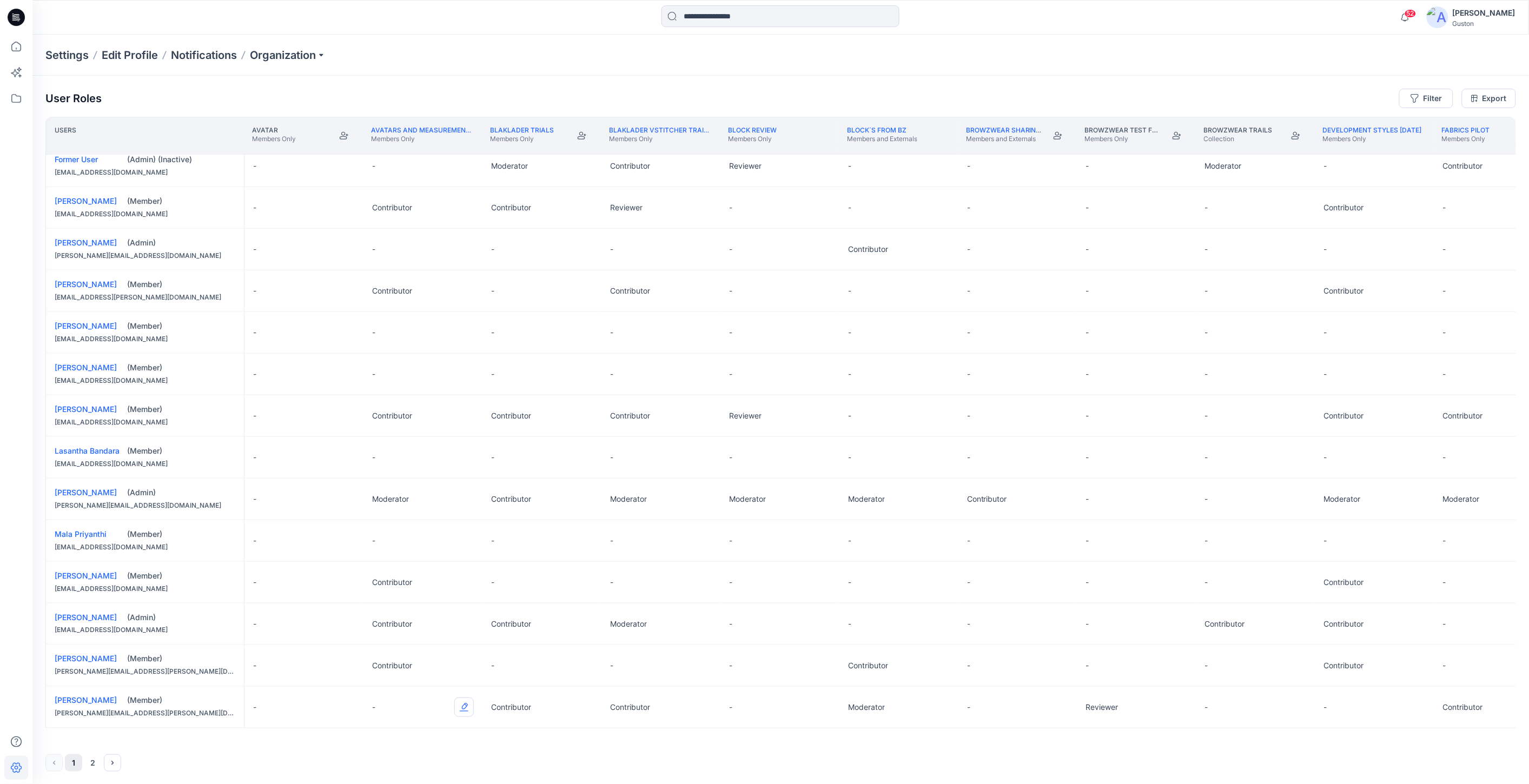
click at [466, 703] on button "Edit Role" at bounding box center [464, 707] width 20 height 20
click at [425, 658] on button "Contributor" at bounding box center [412, 660] width 117 height 20
click at [398, 23] on div at bounding box center [220, 17] width 374 height 24
click at [438, 131] on link "Avatars and measurement lists" at bounding box center [430, 129] width 119 height 8
